Goal: Task Accomplishment & Management: Complete application form

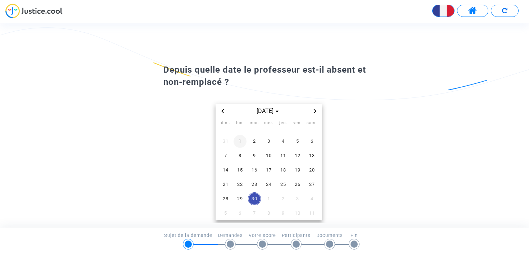
click at [238, 140] on span "1" at bounding box center [239, 141] width 13 height 13
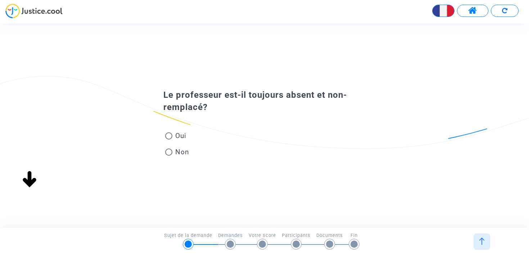
click at [169, 137] on span at bounding box center [168, 135] width 7 height 7
click at [169, 140] on input "Oui" at bounding box center [168, 140] width 0 height 0
radio input "true"
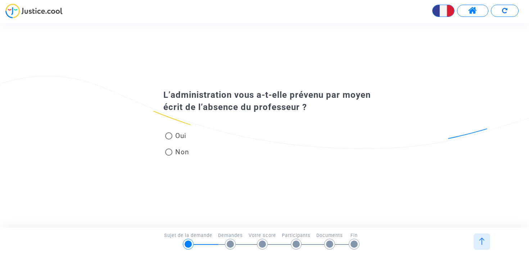
click at [169, 153] on span at bounding box center [168, 152] width 7 height 7
click at [169, 156] on input "Non" at bounding box center [168, 156] width 0 height 0
radio input "true"
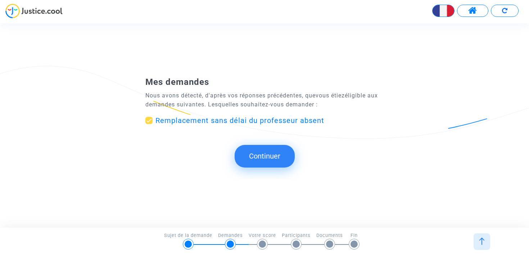
click at [252, 158] on button "Continuer" at bounding box center [264, 156] width 60 height 22
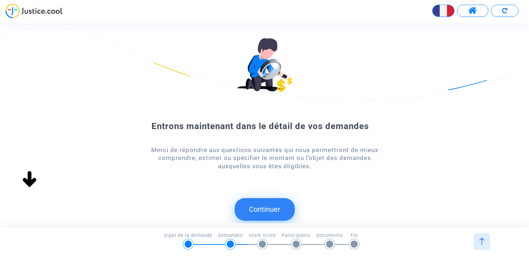
click at [269, 210] on button "Continuer" at bounding box center [264, 209] width 60 height 22
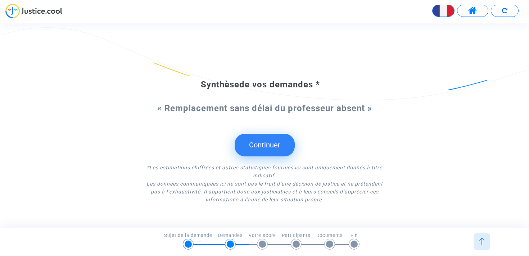
scroll to position [35, 0]
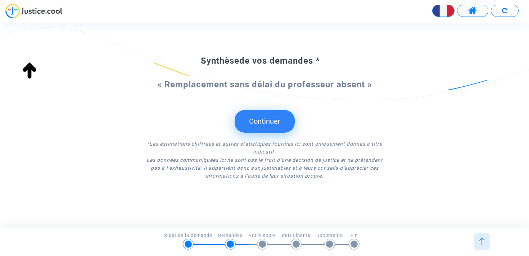
click at [269, 124] on button "Continuer" at bounding box center [264, 121] width 60 height 22
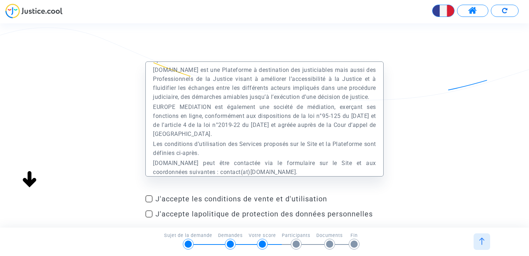
scroll to position [115, 0]
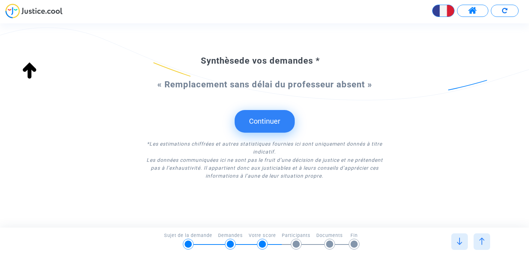
click at [284, 122] on button "Continuer" at bounding box center [264, 121] width 60 height 22
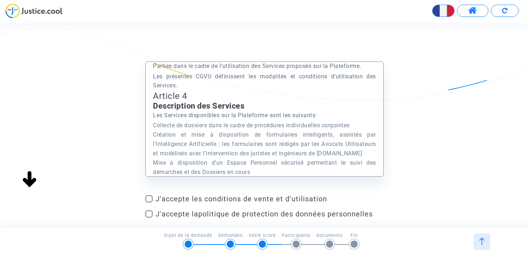
scroll to position [848, 0]
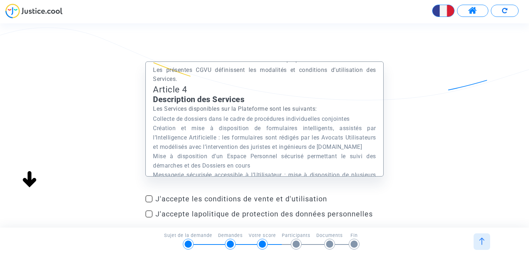
click at [149, 200] on span at bounding box center [148, 198] width 7 height 7
click at [149, 202] on input "J'accepte les conditions de vente et d'utilisation" at bounding box center [149, 202] width 0 height 0
checkbox input "true"
click at [147, 213] on span at bounding box center [148, 213] width 7 height 7
click at [149, 218] on input "J'accepte la politique de protection des données personnelles" at bounding box center [149, 218] width 0 height 0
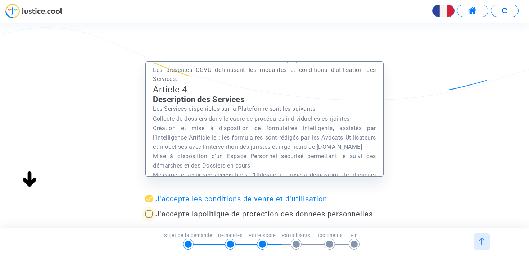
checkbox input "true"
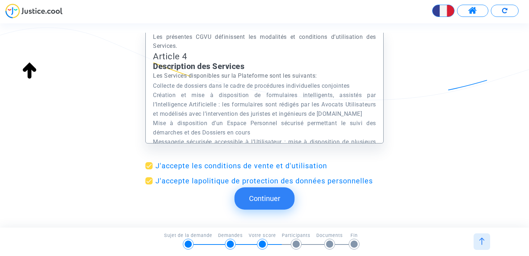
scroll to position [34, 0]
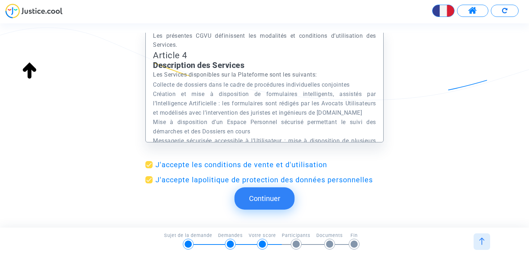
click at [253, 187] on submit-question "Continuer" at bounding box center [264, 198] width 60 height 35
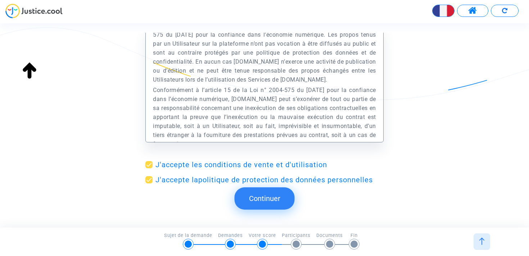
scroll to position [4508, 0]
click at [265, 200] on button "Continuer" at bounding box center [264, 198] width 60 height 22
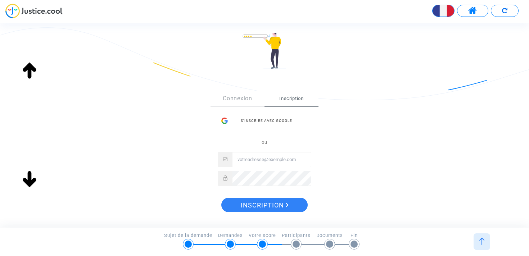
scroll to position [0, 0]
